Goal: Find specific page/section: Find specific page/section

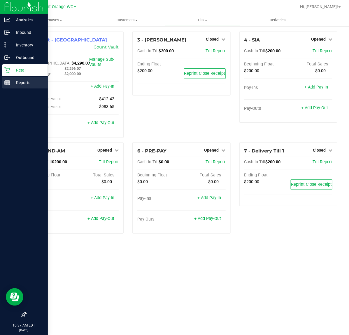
click at [25, 84] on p "Reports" at bounding box center [27, 82] width 35 height 7
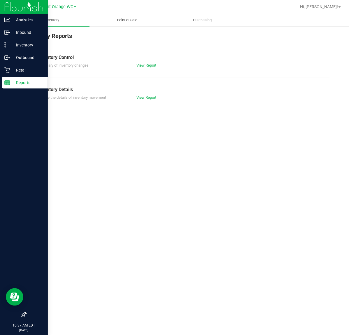
click at [125, 20] on span "Point of Sale" at bounding box center [127, 20] width 36 height 5
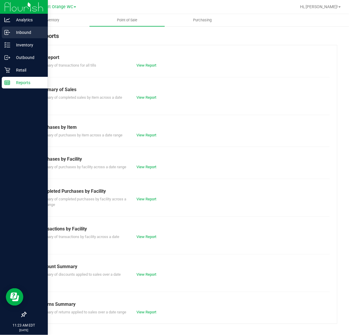
click at [22, 32] on p "Inbound" at bounding box center [27, 32] width 35 height 7
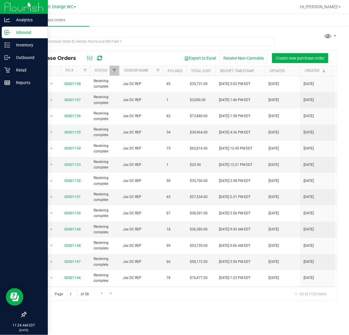
click at [101, 61] on link at bounding box center [99, 58] width 5 height 7
click at [23, 71] on p "Retail" at bounding box center [27, 70] width 35 height 7
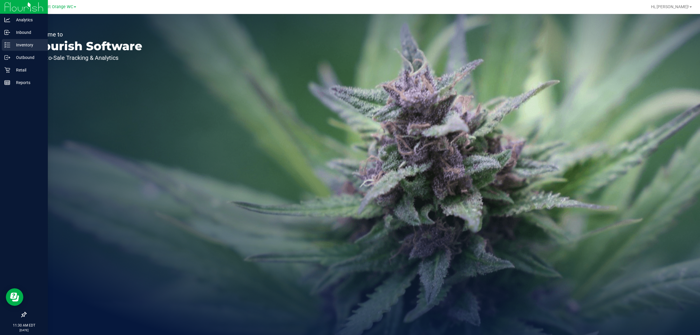
click at [16, 46] on p "Inventory" at bounding box center [27, 44] width 35 height 7
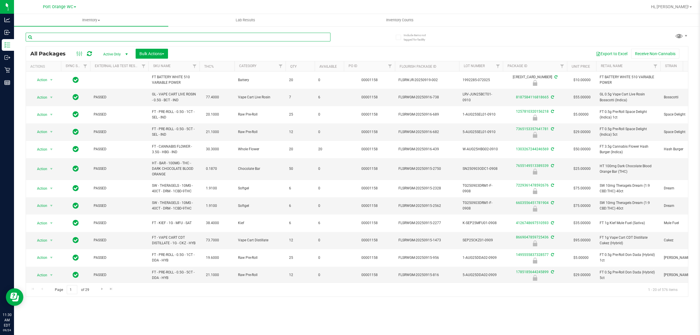
click at [205, 38] on input "text" at bounding box center [178, 37] width 305 height 9
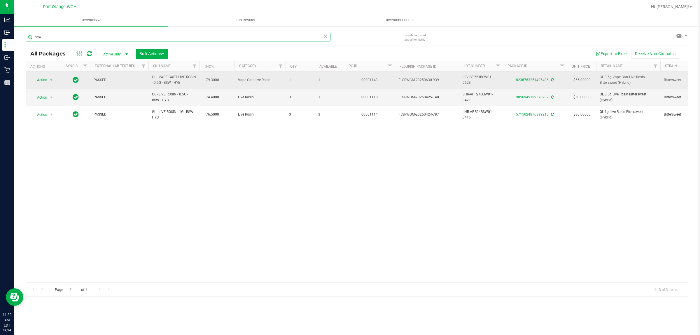
type input "bsw"
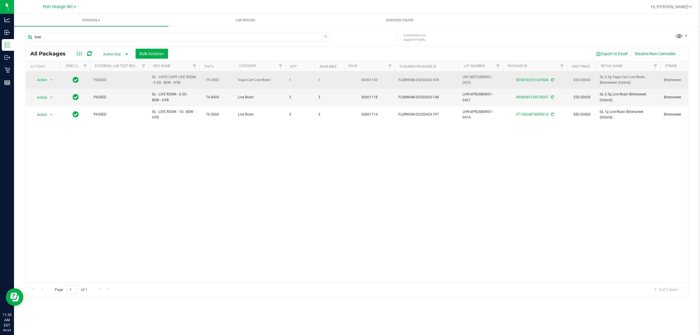
click at [175, 83] on span "GL - VAPE CART LIVE ROSIN - 0.5G - BSW - HYB" at bounding box center [174, 79] width 44 height 11
